Goal: Obtain resource: Download file/media

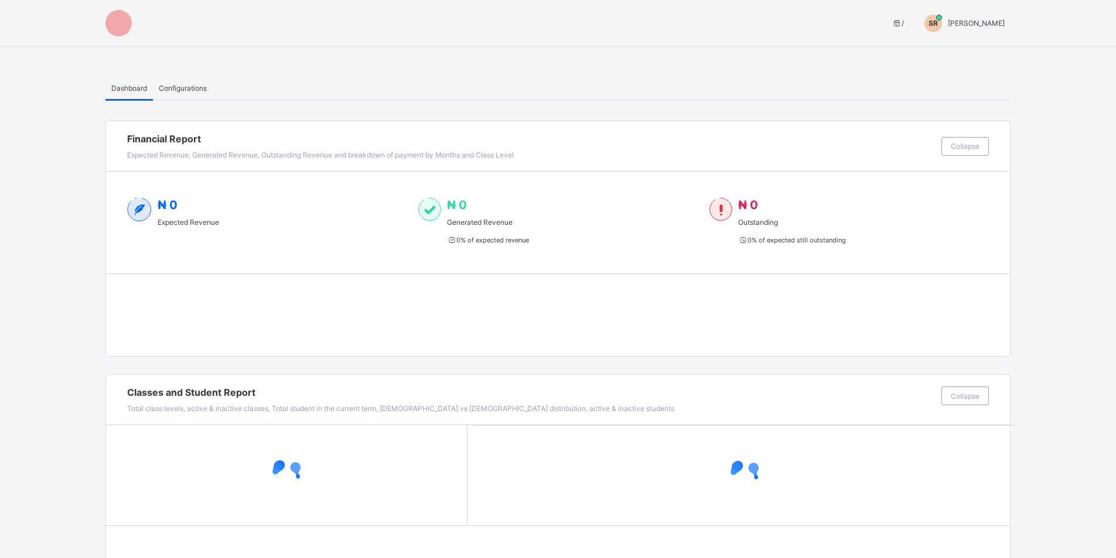
click at [955, 19] on span "[PERSON_NAME]" at bounding box center [976, 23] width 57 height 9
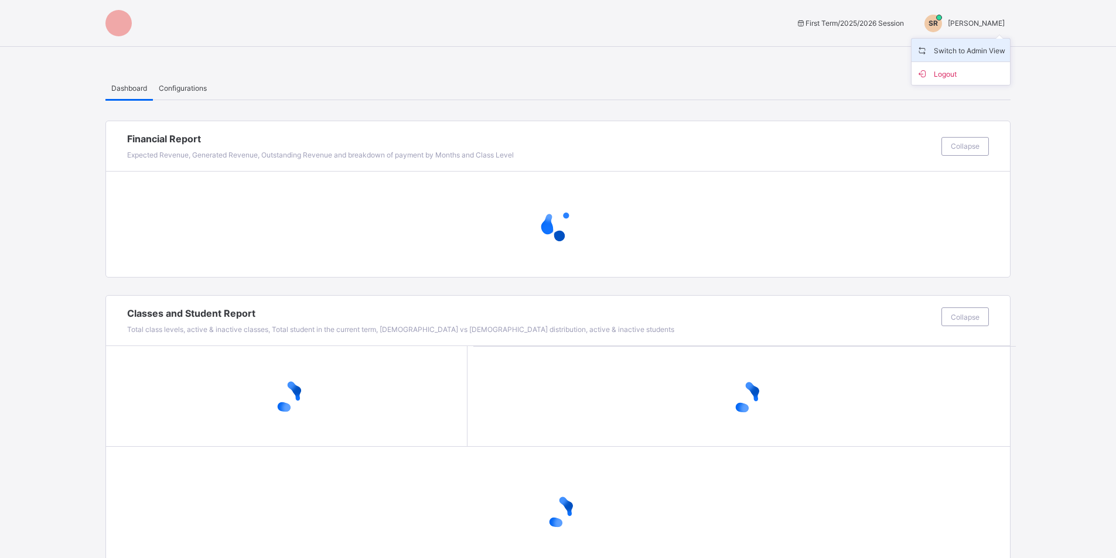
click at [955, 48] on span "Switch to Admin View" at bounding box center [960, 49] width 89 height 13
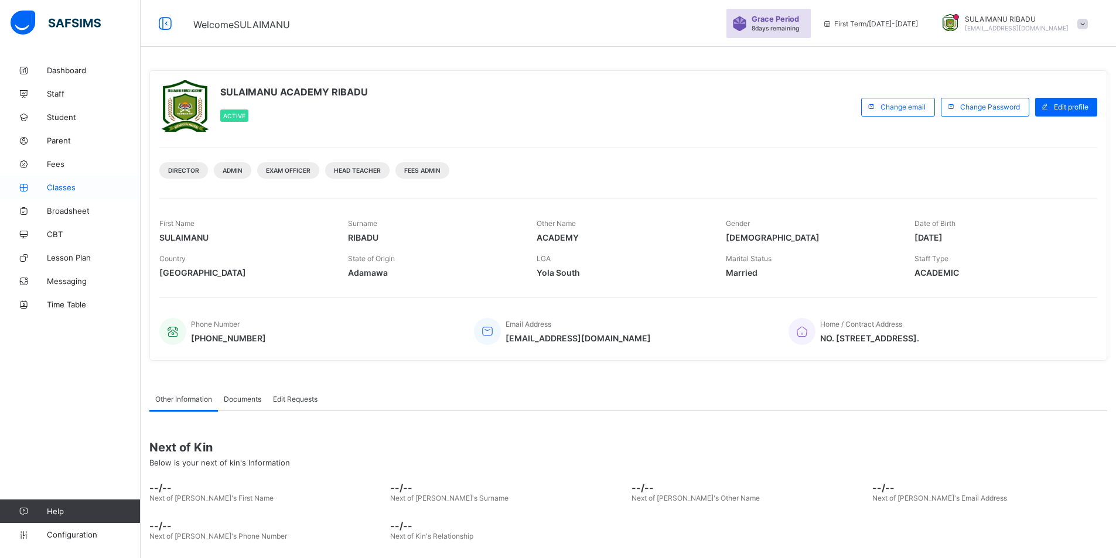
click at [74, 183] on span "Classes" at bounding box center [94, 187] width 94 height 9
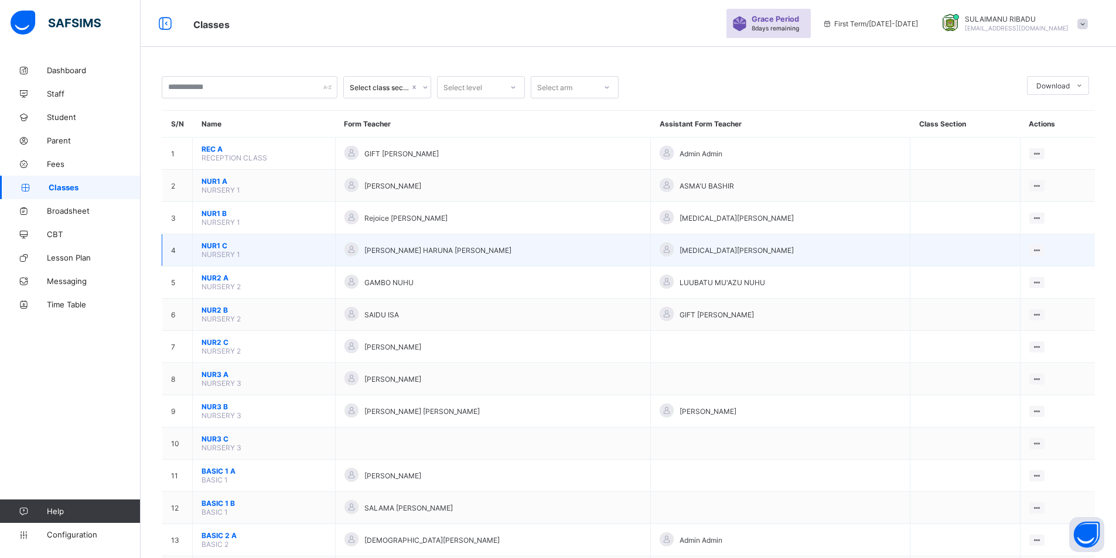
click at [275, 245] on span "NUR1 C" at bounding box center [263, 245] width 125 height 9
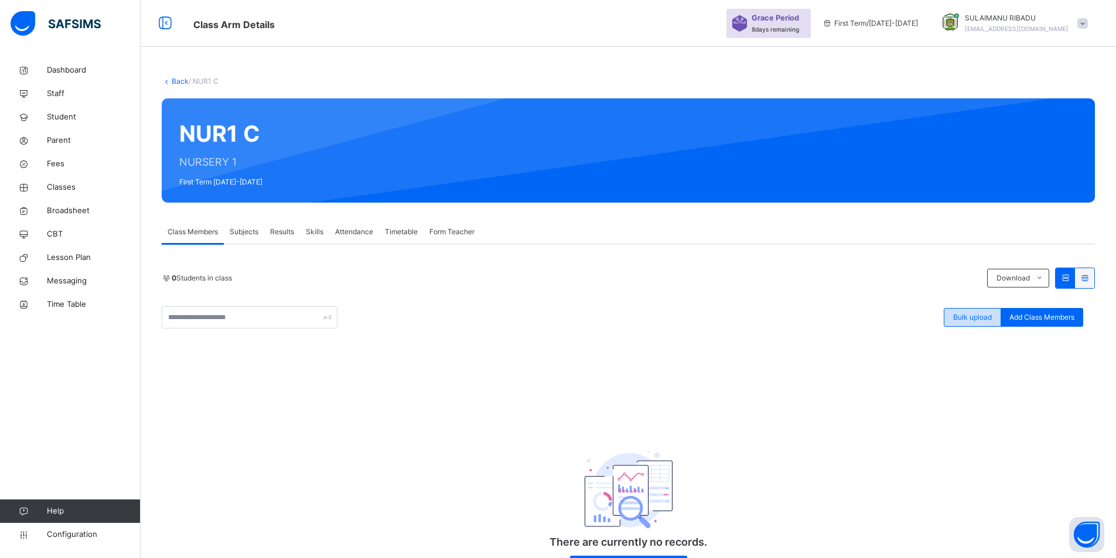
click at [976, 323] on div "Bulk upload" at bounding box center [972, 317] width 57 height 19
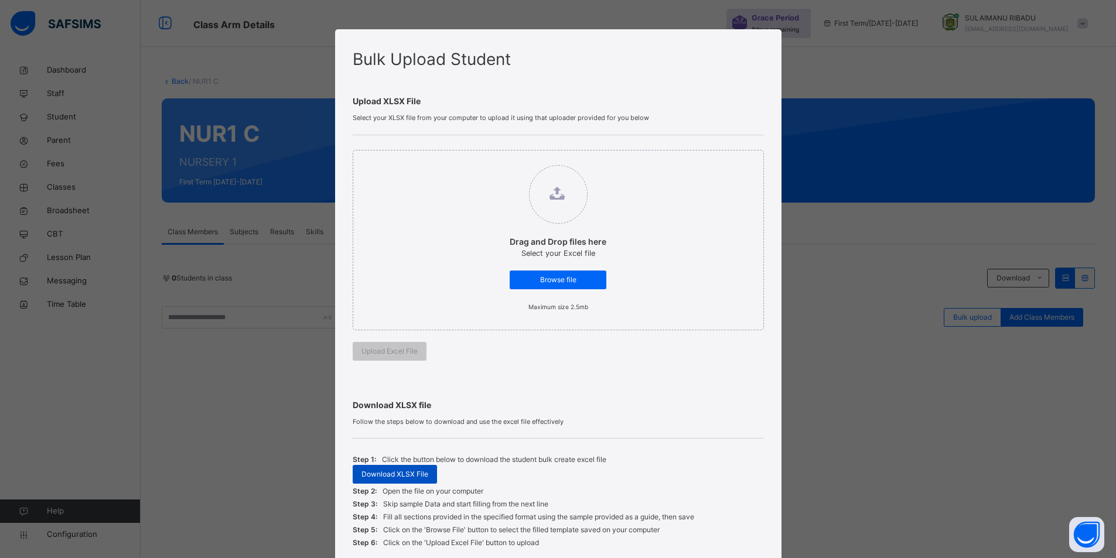
click at [405, 471] on span "Download XLSX File" at bounding box center [394, 474] width 67 height 11
